Goal: Find specific page/section: Find specific page/section

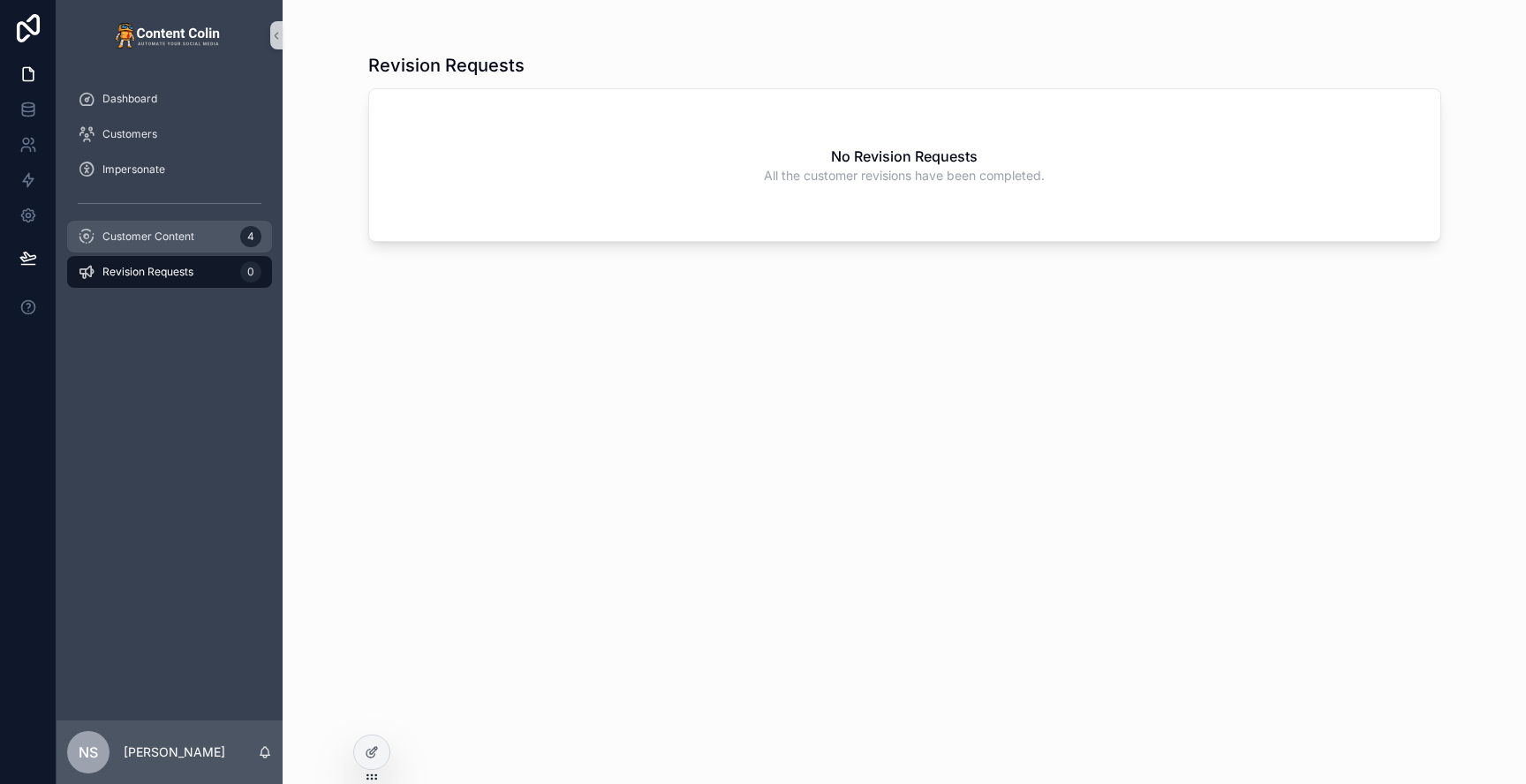
click at [202, 240] on div "Customer Content 4" at bounding box center [169, 236] width 183 height 28
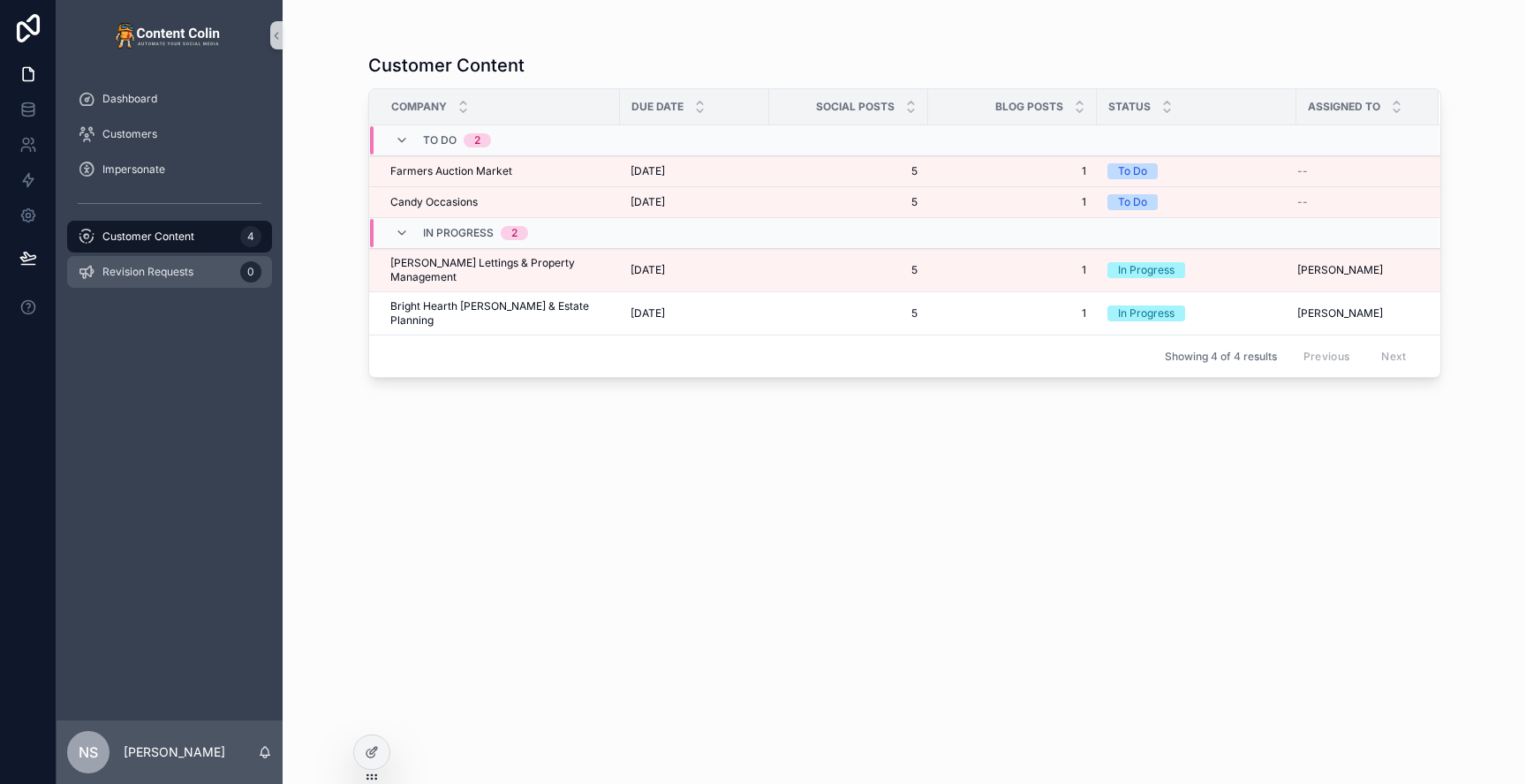
click at [200, 264] on div "Revision Requests 0" at bounding box center [169, 272] width 183 height 28
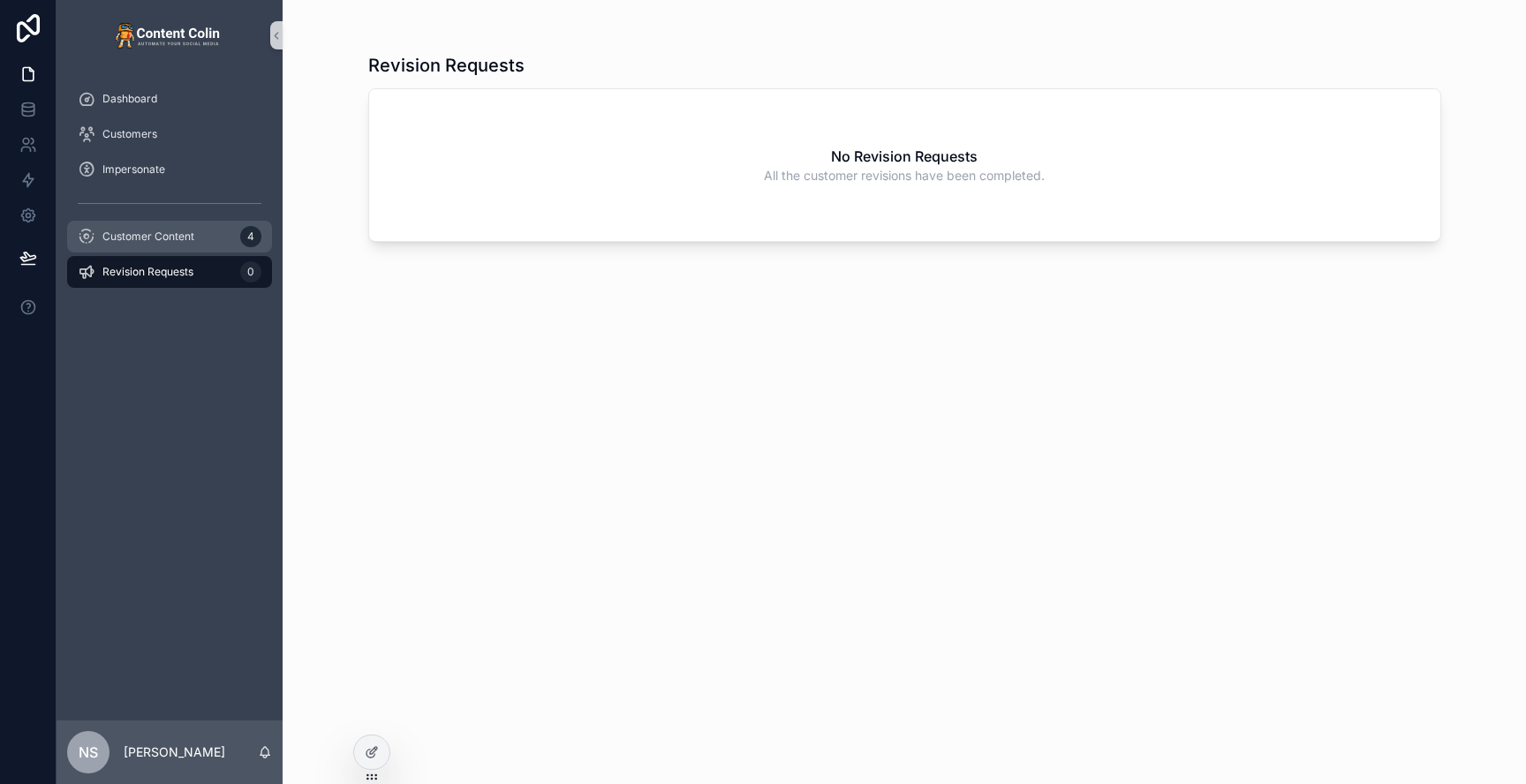
click at [202, 241] on div "Customer Content 4" at bounding box center [169, 236] width 183 height 28
